Goal: Task Accomplishment & Management: Manage account settings

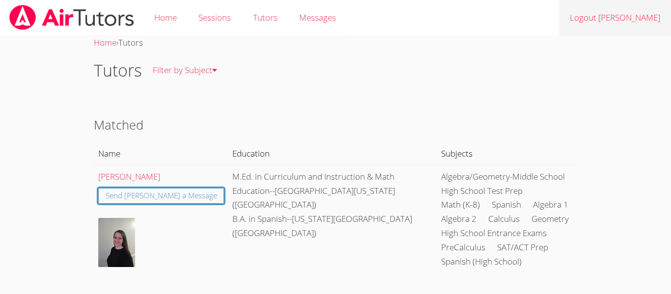
click at [629, 13] on link "Logout [PERSON_NAME]" at bounding box center [615, 18] width 112 height 36
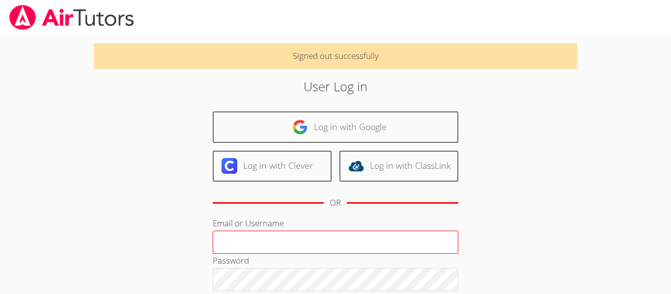
click at [268, 244] on input "Email or Username" at bounding box center [336, 243] width 246 height 24
type input "[EMAIL_ADDRESS][DOMAIN_NAME]"
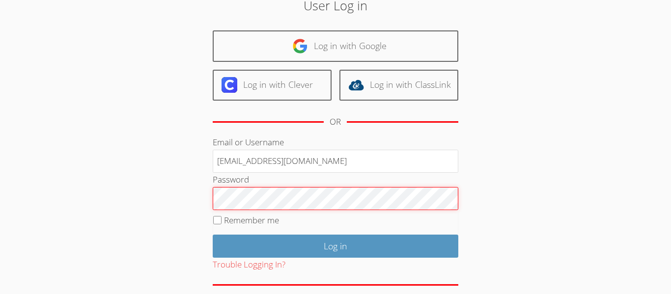
scroll to position [83, 0]
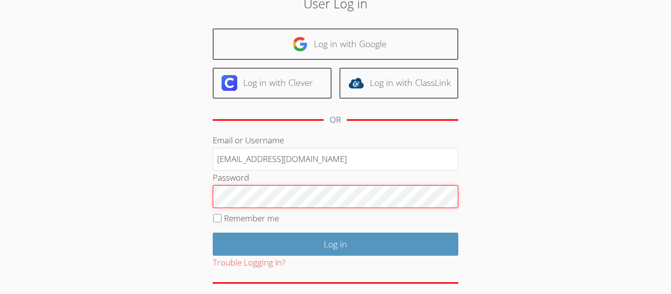
click at [213, 233] on input "Log in" at bounding box center [336, 244] width 246 height 23
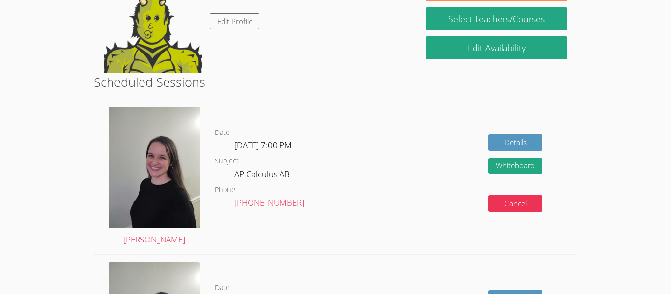
scroll to position [119, 0]
